Goal: Find specific page/section: Find specific page/section

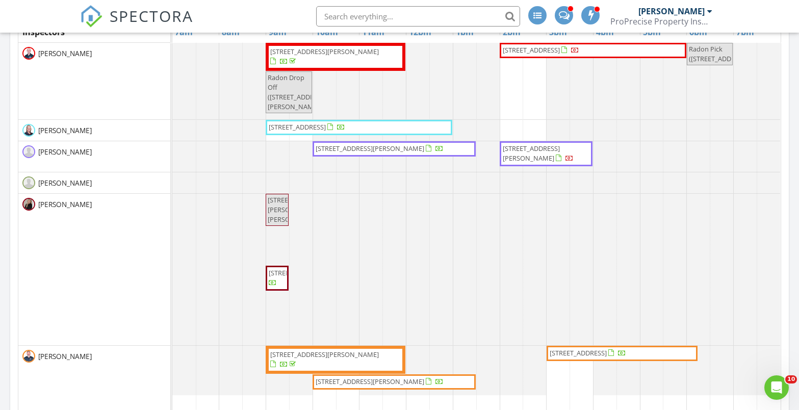
scroll to position [612, 0]
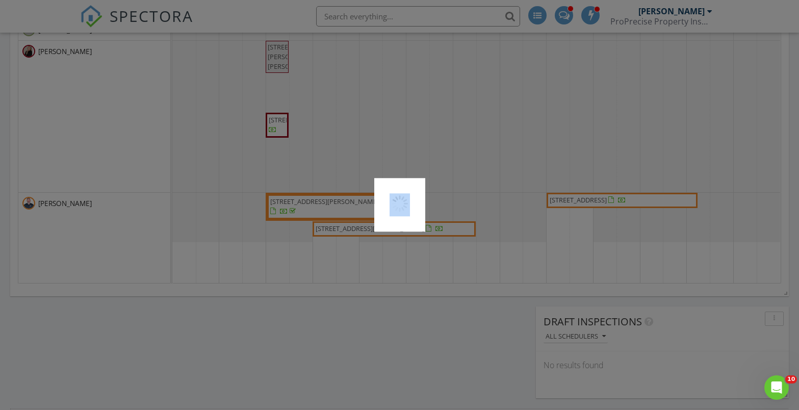
click at [623, 199] on div at bounding box center [399, 205] width 799 height 410
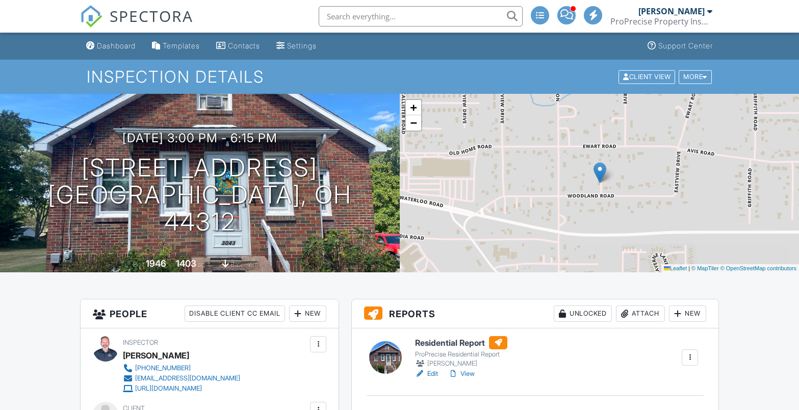
click at [472, 374] on link "View" at bounding box center [461, 374] width 27 height 10
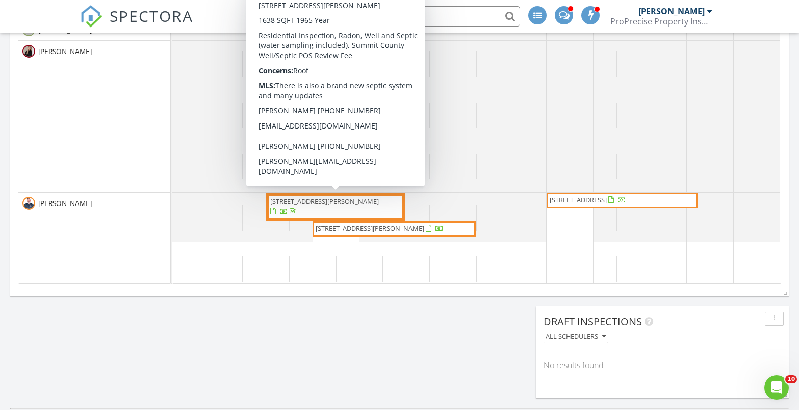
click at [324, 204] on span "3371 Brenner Rd , Barberton 44203" at bounding box center [324, 201] width 109 height 9
